Goal: Entertainment & Leisure: Browse casually

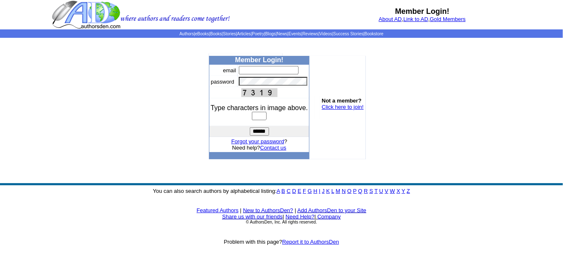
click at [91, 13] on img at bounding box center [141, 14] width 178 height 29
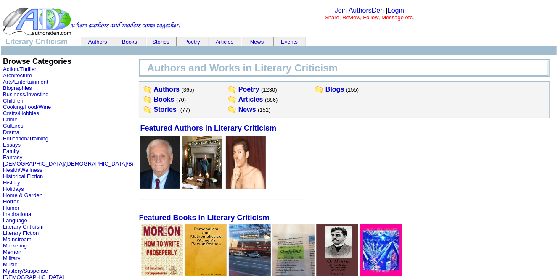
click at [238, 89] on link "Poetry" at bounding box center [248, 89] width 21 height 7
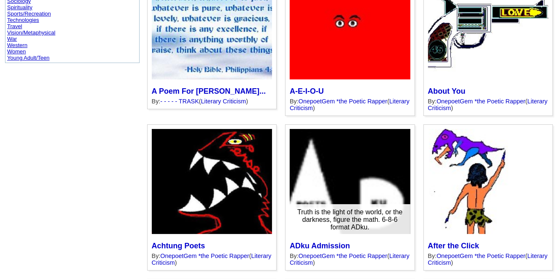
scroll to position [603, 0]
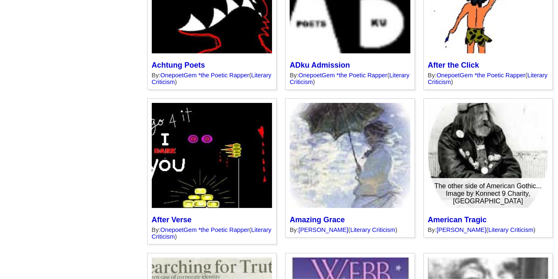
click at [473, 143] on div at bounding box center [488, 155] width 120 height 105
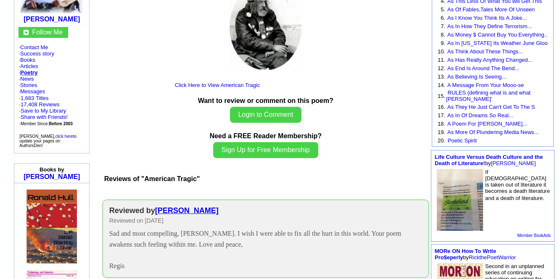
scroll to position [36, 0]
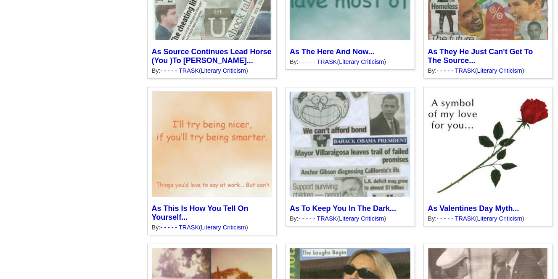
scroll to position [3787, 0]
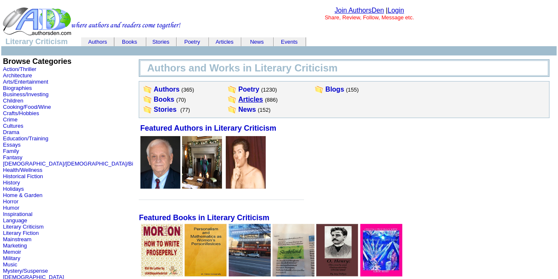
click at [238, 98] on link "Articles" at bounding box center [250, 99] width 25 height 7
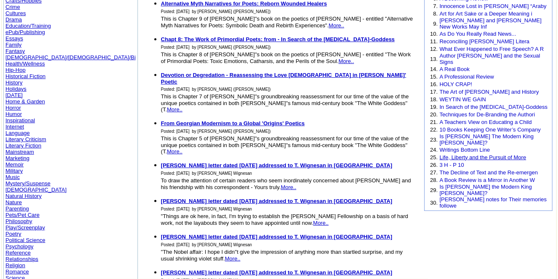
scroll to position [120, 0]
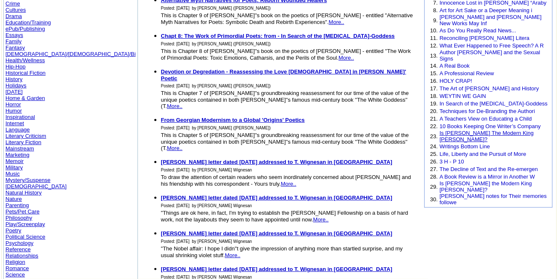
click at [464, 130] on link "Is Donald Trump The Modern King Lear?" at bounding box center [487, 136] width 94 height 13
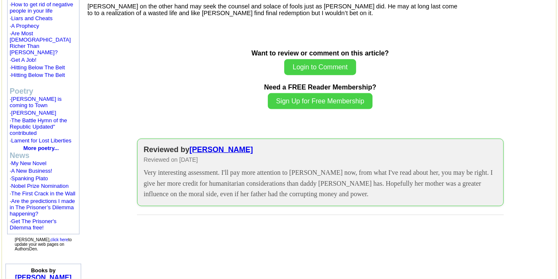
scroll to position [723, 0]
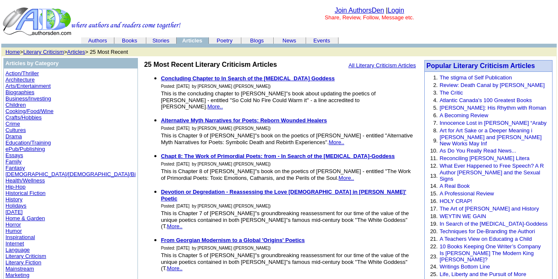
scroll to position [120, 0]
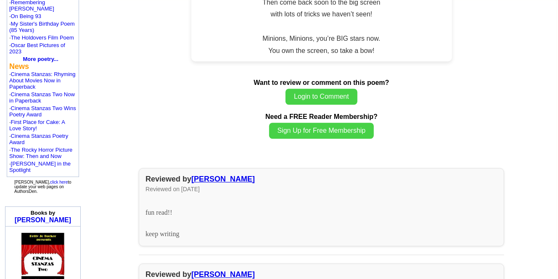
scroll to position [663, 0]
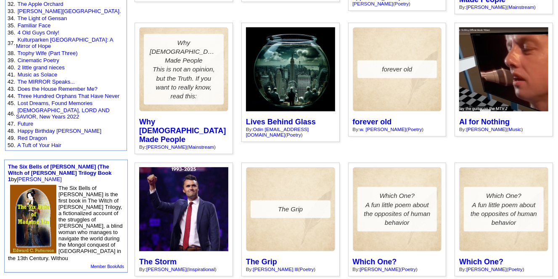
scroll to position [422, 0]
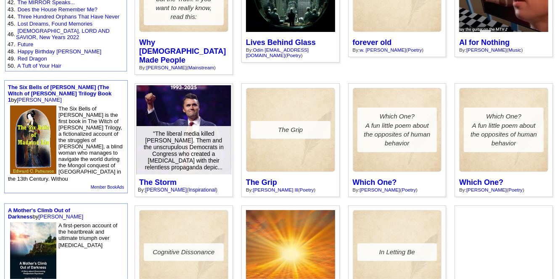
click at [193, 85] on div at bounding box center [184, 129] width 95 height 89
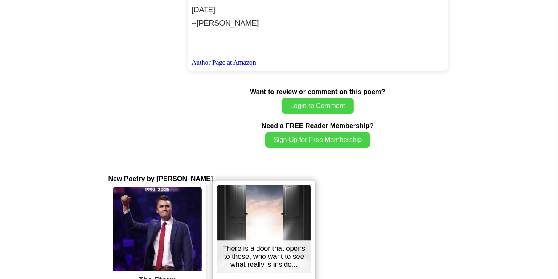
scroll to position [868, 0]
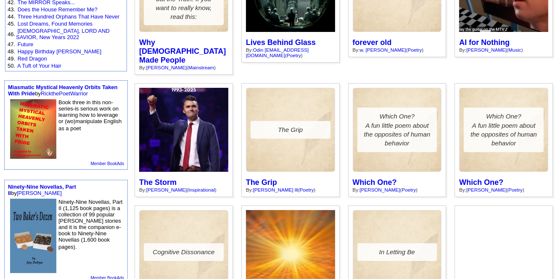
scroll to position [422, 0]
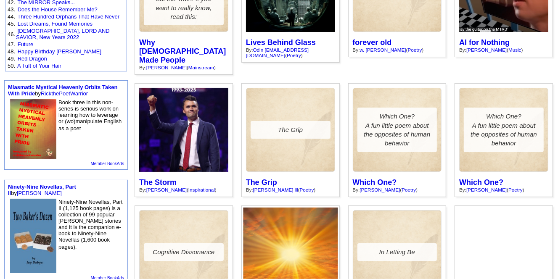
click at [285, 208] on div at bounding box center [290, 252] width 95 height 89
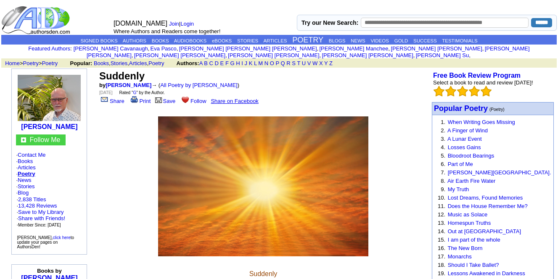
scroll to position [603, 0]
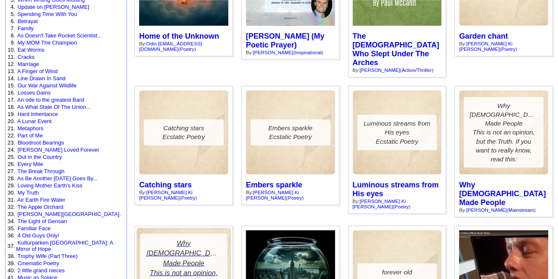
scroll to position [241, 0]
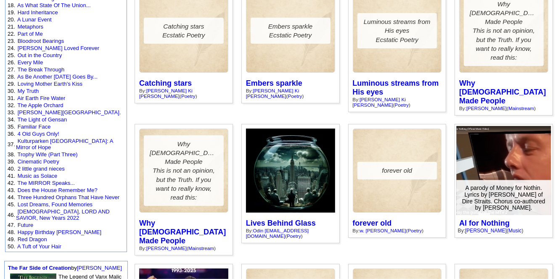
click at [495, 130] on div at bounding box center [504, 170] width 95 height 89
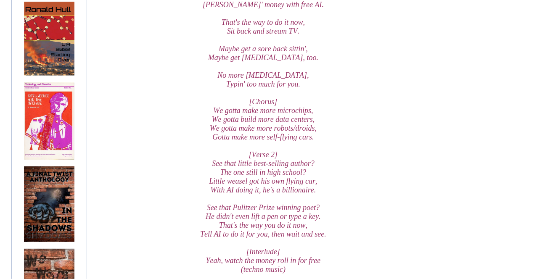
scroll to position [241, 0]
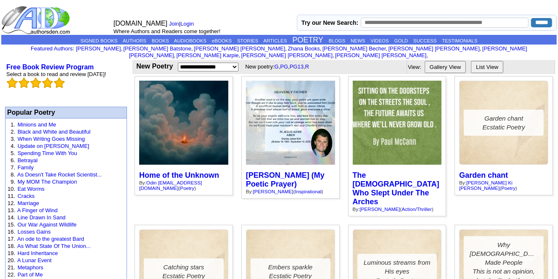
click at [41, 15] on img at bounding box center [36, 19] width 71 height 29
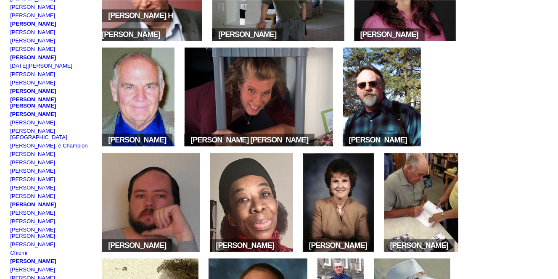
scroll to position [181, 0]
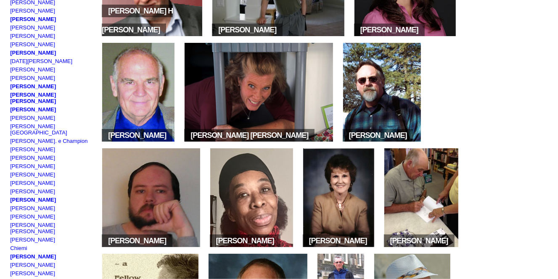
click at [394, 98] on img at bounding box center [382, 92] width 78 height 99
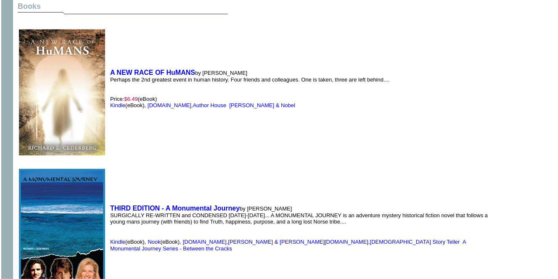
scroll to position [543, 0]
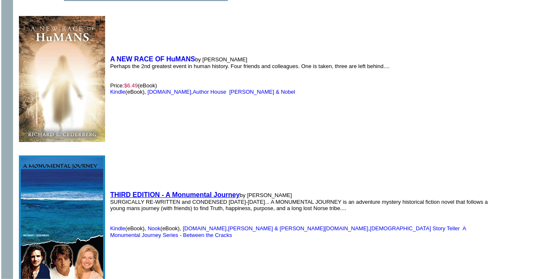
click at [193, 191] on b "THIRD EDITION - A Monumental Journey" at bounding box center [175, 194] width 130 height 7
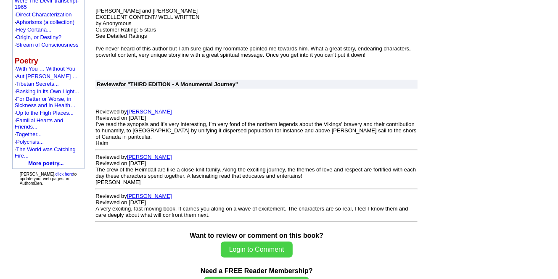
scroll to position [504, 0]
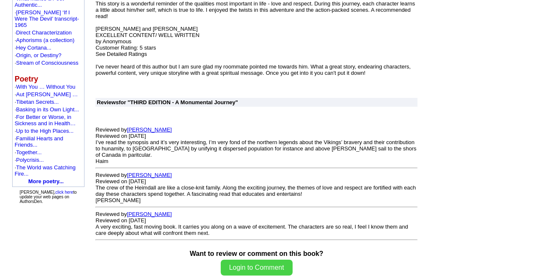
click at [148, 133] on link "Haim kadman" at bounding box center [149, 130] width 45 height 6
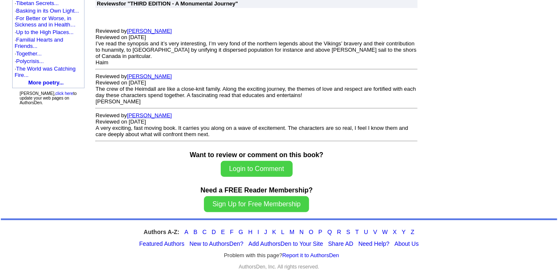
scroll to position [625, 0]
click at [137, 73] on link "Sheila Roy" at bounding box center [149, 76] width 45 height 6
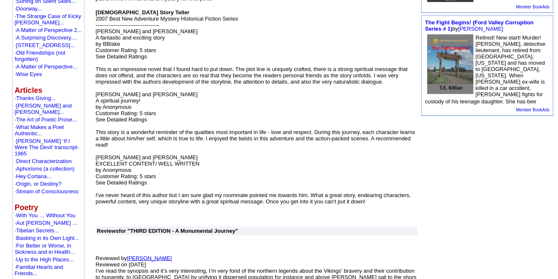
scroll to position [434, 0]
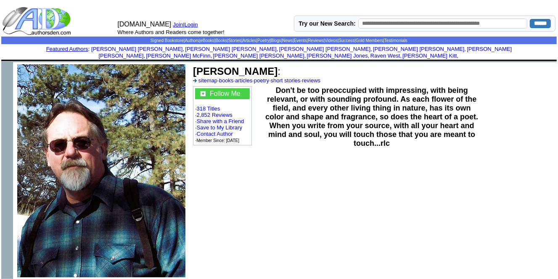
click at [38, 18] on img at bounding box center [37, 20] width 71 height 29
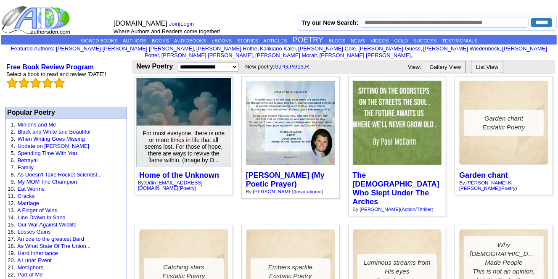
click at [181, 109] on div at bounding box center [184, 122] width 95 height 89
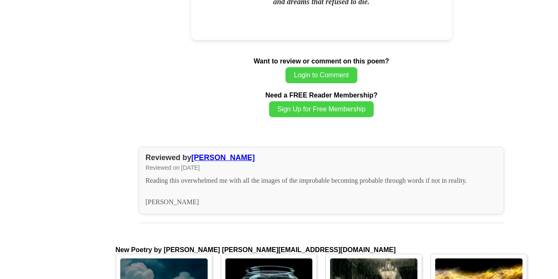
scroll to position [1567, 0]
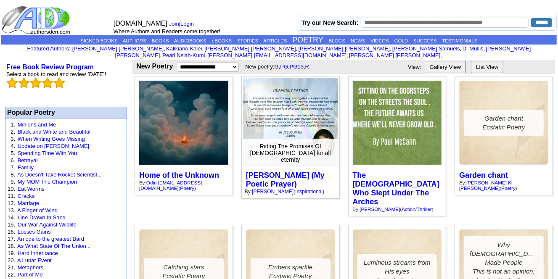
click at [295, 108] on div at bounding box center [290, 122] width 95 height 89
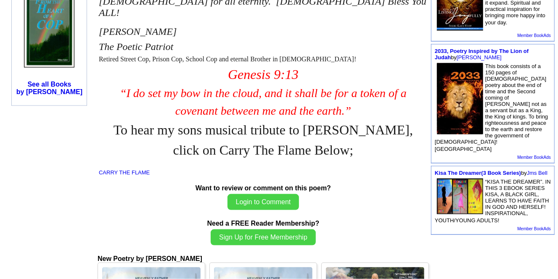
scroll to position [301, 0]
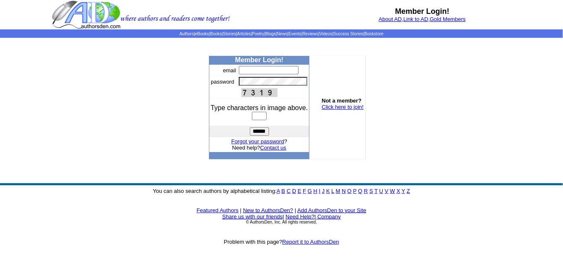
click at [100, 11] on img at bounding box center [141, 14] width 178 height 29
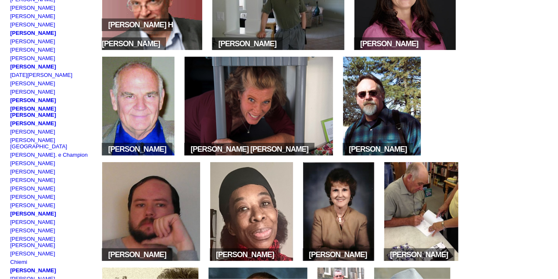
scroll to position [181, 0]
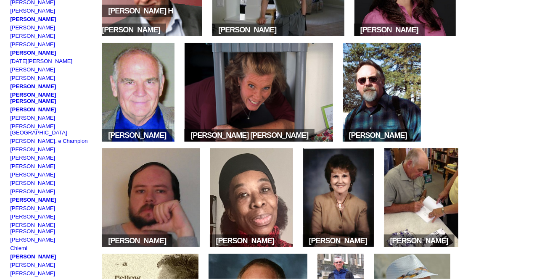
click at [389, 79] on img at bounding box center [382, 92] width 78 height 99
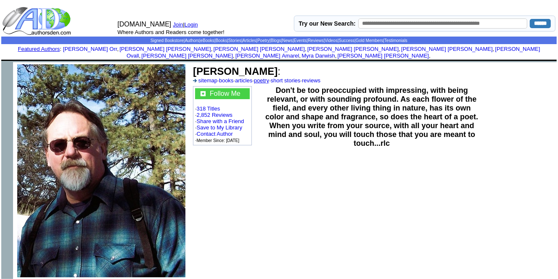
click at [269, 77] on link "poetry" at bounding box center [261, 80] width 15 height 6
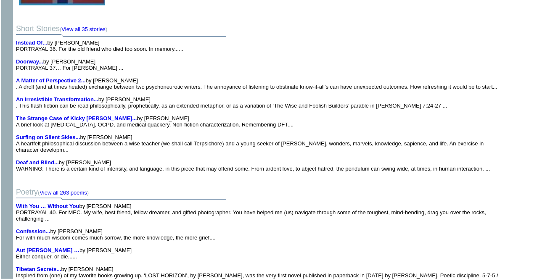
scroll to position [1447, 0]
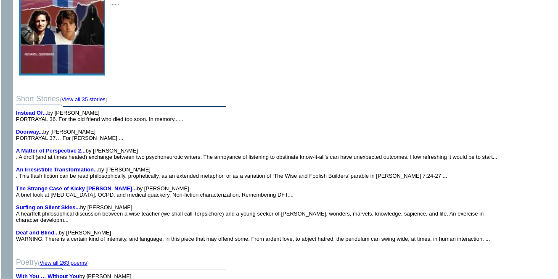
click at [67, 260] on link "View all 263 poems" at bounding box center [64, 263] width 48 height 6
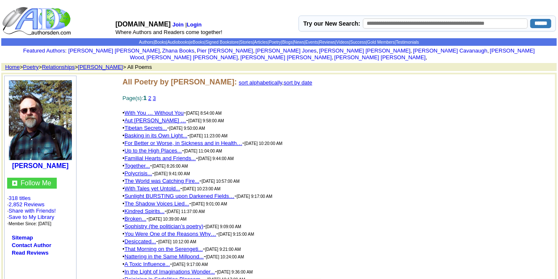
click at [282, 79] on link "sort alphabetically" at bounding box center [260, 82] width 43 height 6
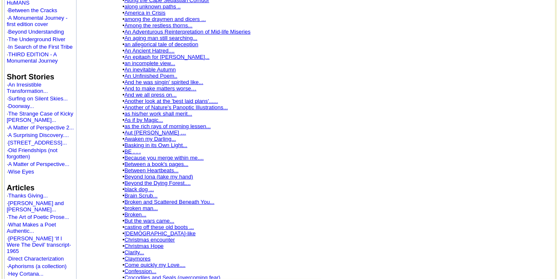
scroll to position [362, 0]
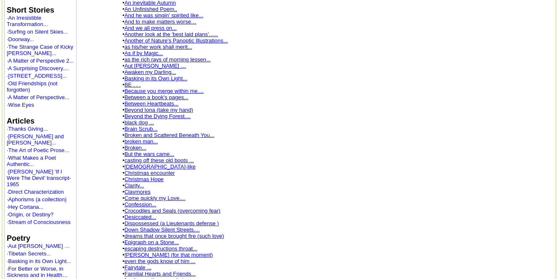
click at [150, 101] on link "Between Heartbeats..." at bounding box center [152, 104] width 54 height 6
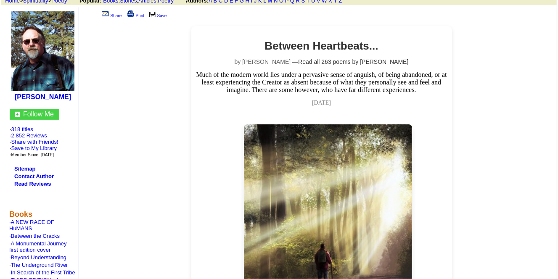
scroll to position [120, 0]
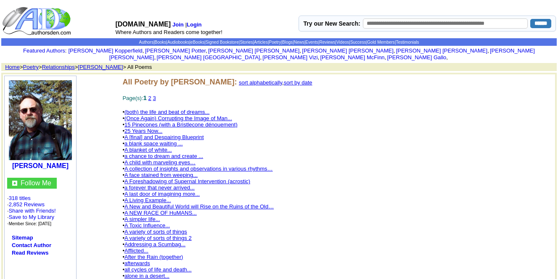
scroll to position [362, 0]
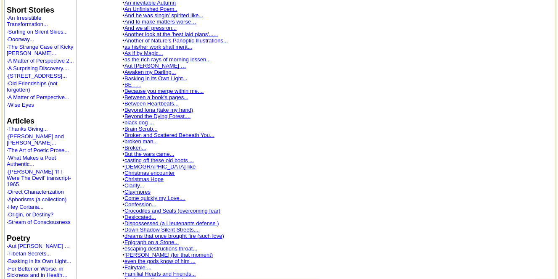
click at [141, 119] on link "black dog ..." at bounding box center [139, 122] width 29 height 6
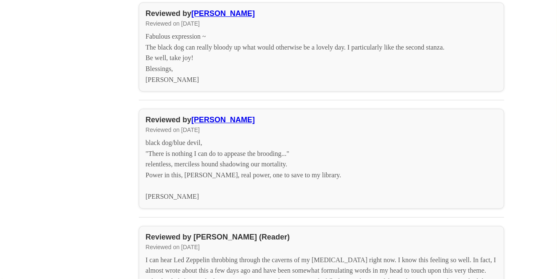
scroll to position [1748, 0]
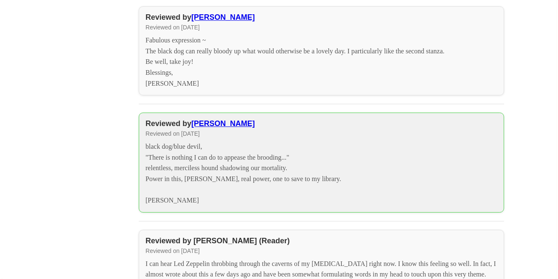
click at [229, 128] on link "[PERSON_NAME]" at bounding box center [223, 123] width 64 height 8
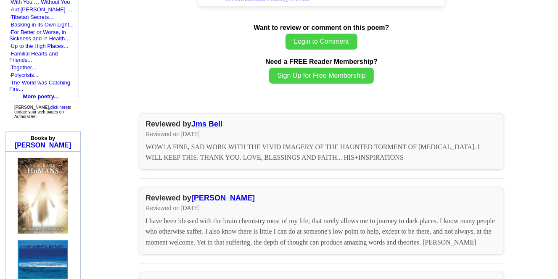
scroll to position [301, 0]
